Goal: Task Accomplishment & Management: Manage account settings

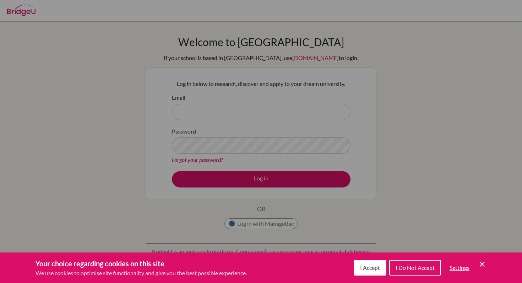
click at [481, 266] on icon "Cookie Control Close Icon" at bounding box center [482, 264] width 9 height 9
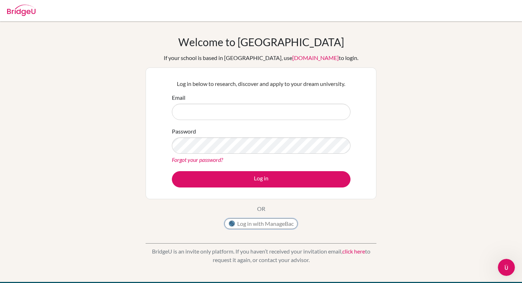
click at [261, 219] on button "Log in with ManageBac" at bounding box center [260, 223] width 73 height 11
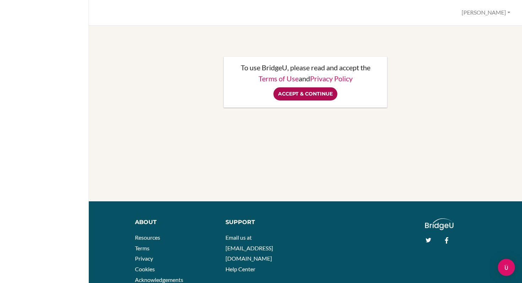
click at [317, 96] on input "Accept & Continue" at bounding box center [305, 93] width 64 height 13
